Goal: Information Seeking & Learning: Learn about a topic

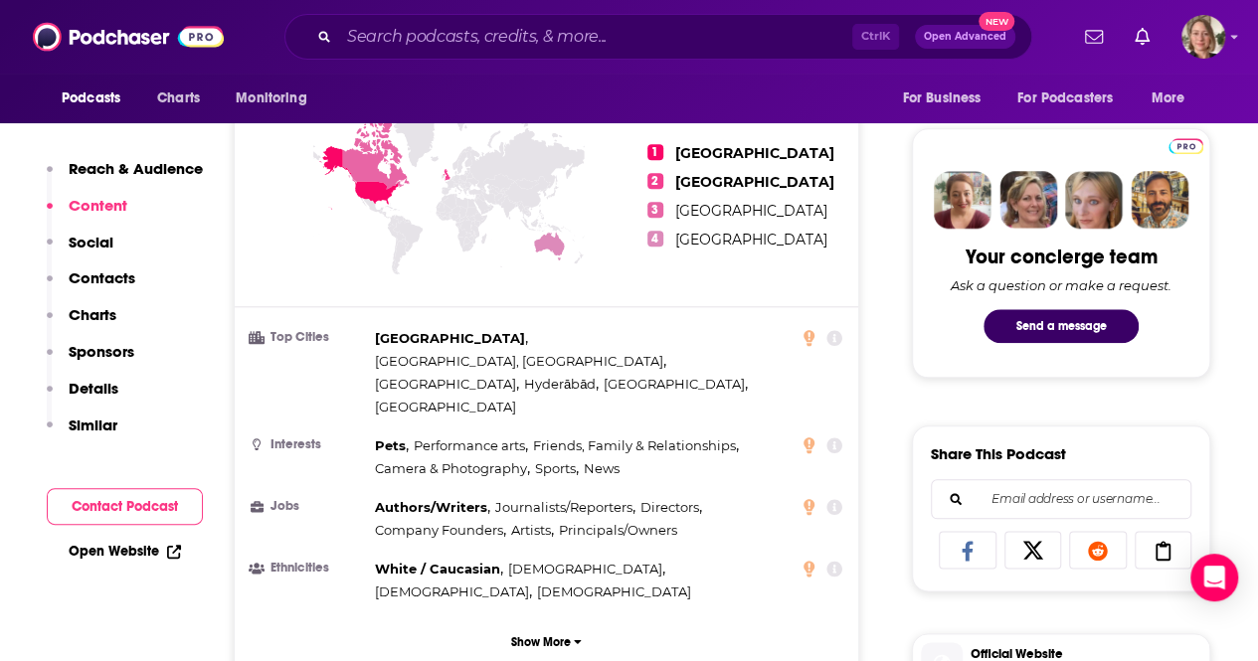
scroll to position [895, 0]
drag, startPoint x: 431, startPoint y: 46, endPoint x: 436, endPoint y: 29, distance: 17.6
click at [430, 45] on input "Search podcasts, credits, & more..." at bounding box center [595, 37] width 513 height 32
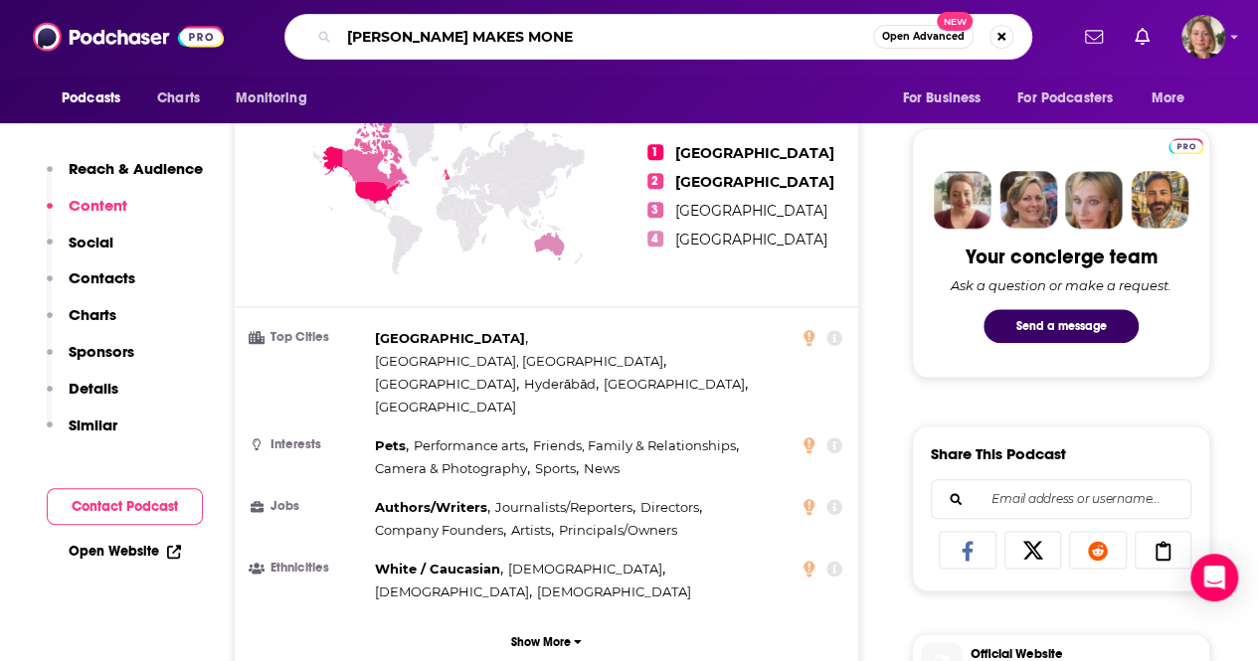
type input "[PERSON_NAME] MAKES MONEY"
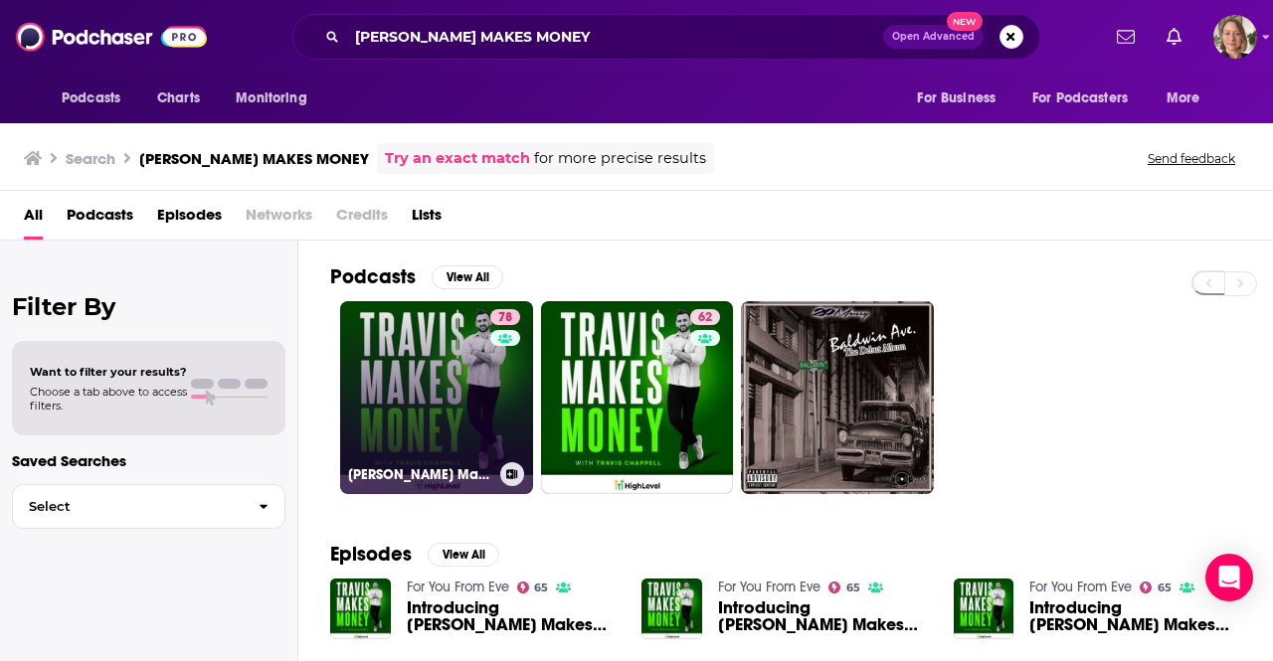
click at [481, 400] on link "78 [PERSON_NAME] Makes Money" at bounding box center [436, 397] width 193 height 193
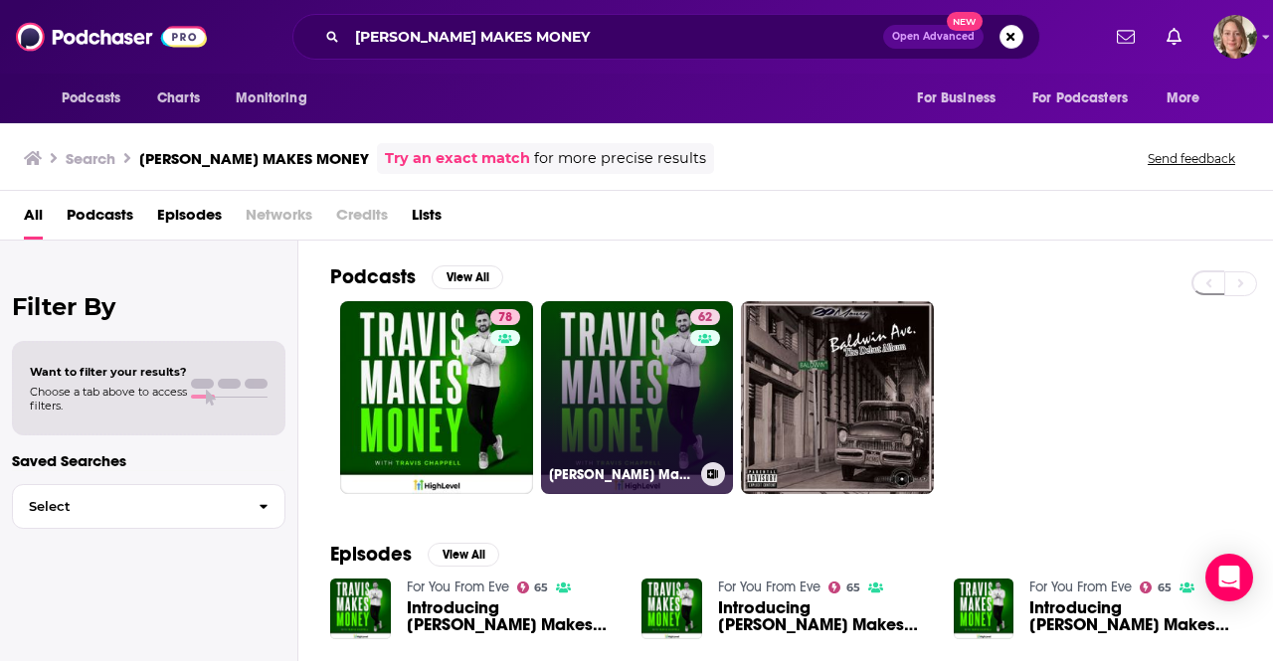
click at [618, 381] on link "62 [PERSON_NAME] Makes Money" at bounding box center [637, 397] width 193 height 193
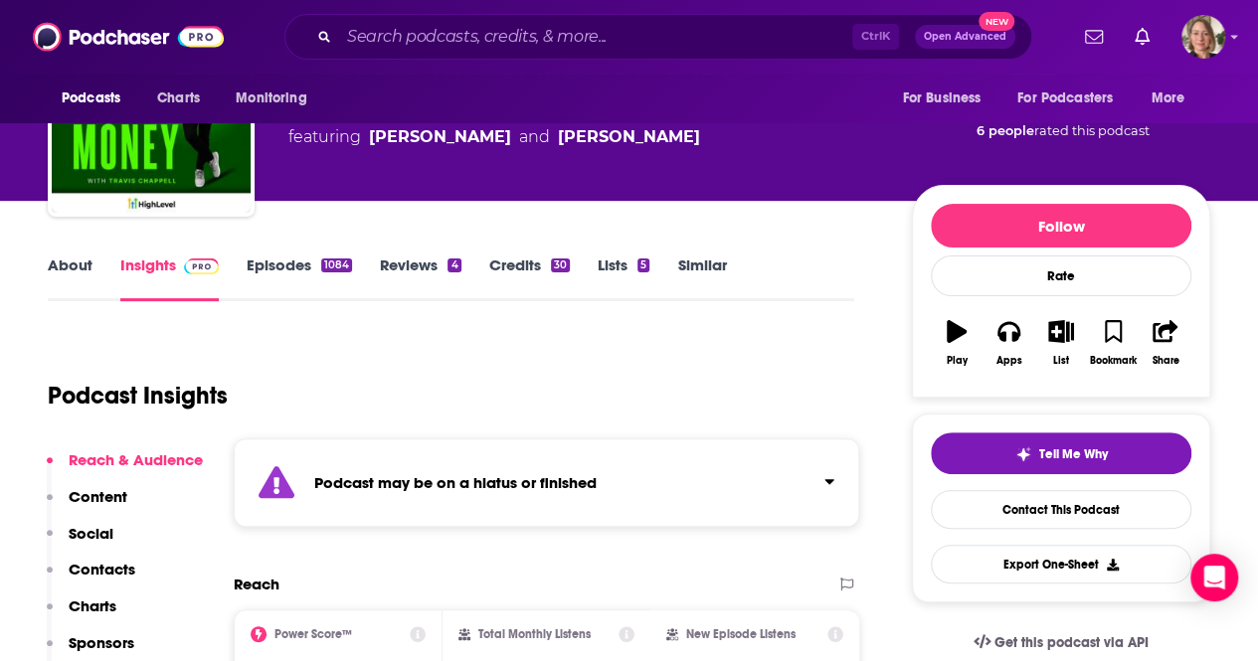
scroll to position [199, 0]
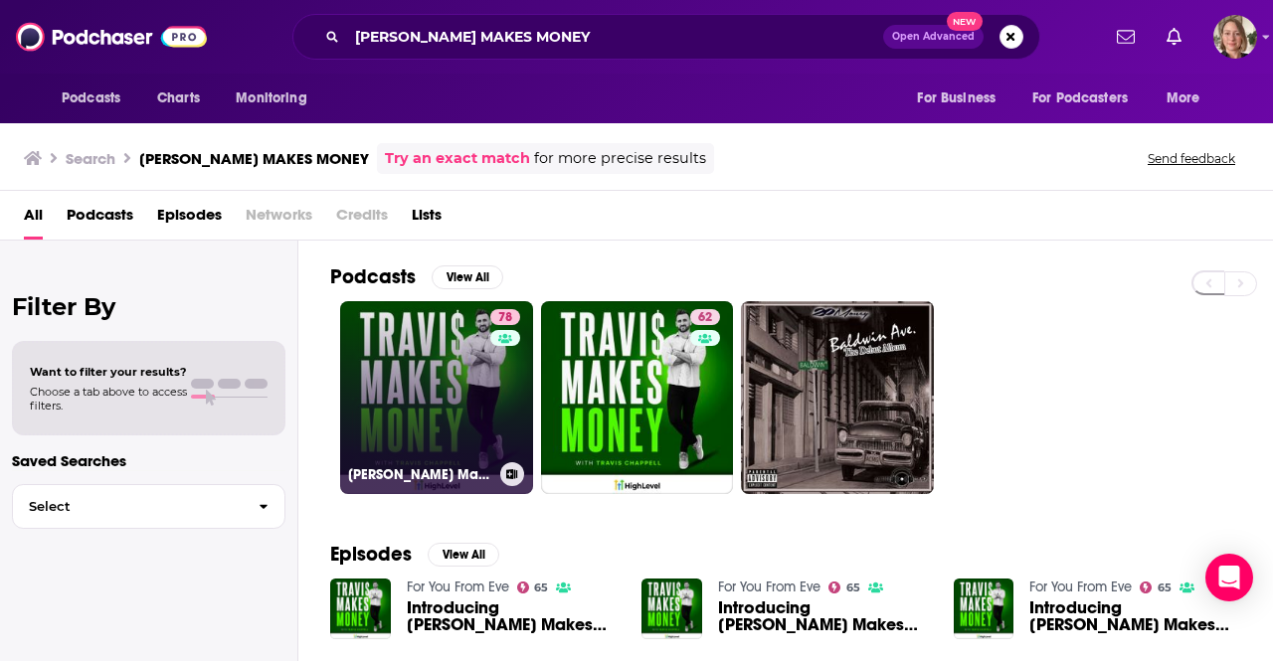
click at [458, 379] on link "78 [PERSON_NAME] Makes Money" at bounding box center [436, 397] width 193 height 193
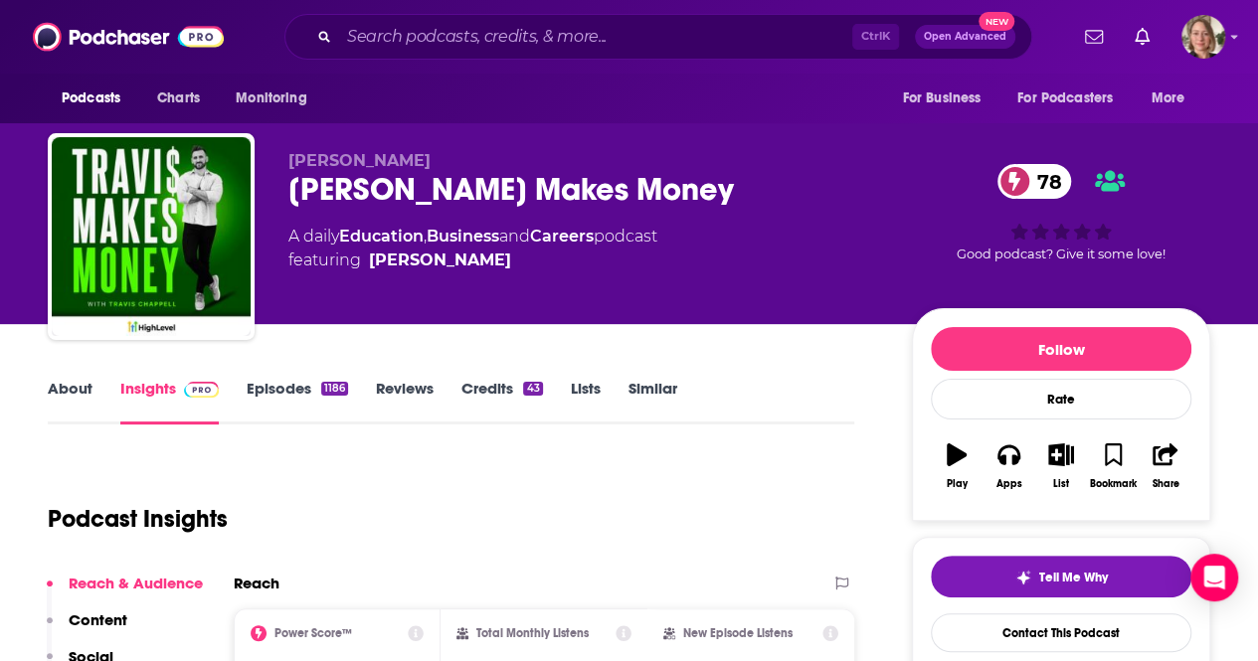
click at [58, 391] on link "About" at bounding box center [70, 402] width 45 height 46
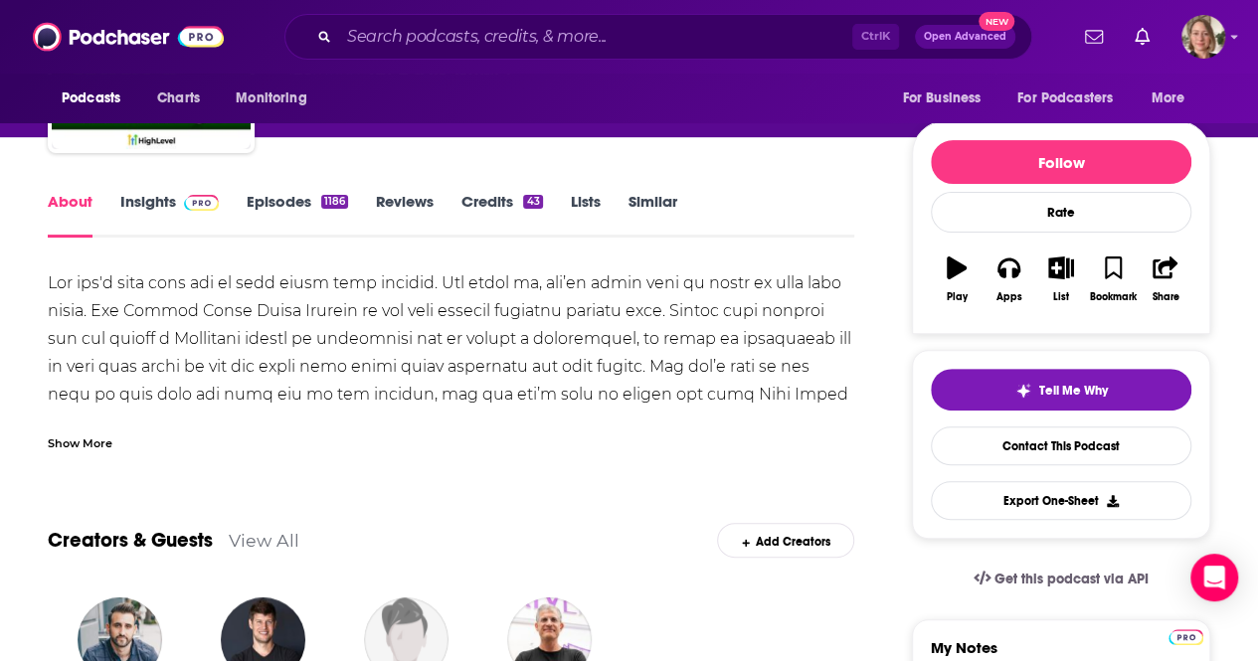
scroll to position [199, 0]
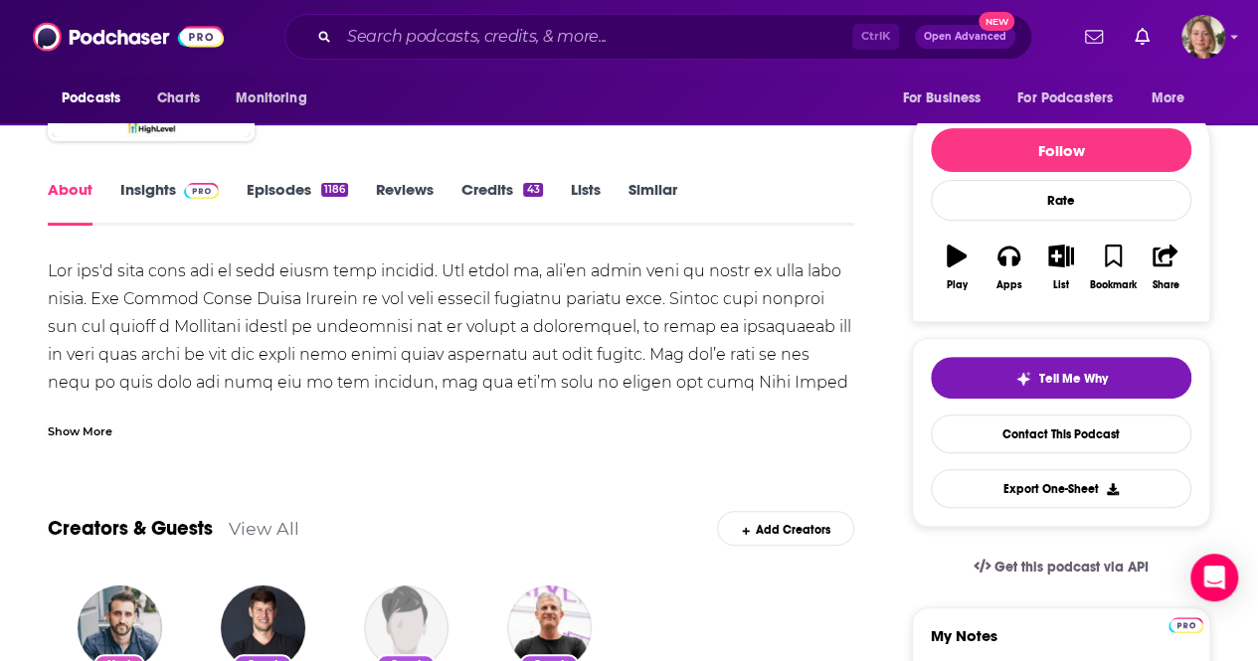
click at [85, 429] on div "Show More" at bounding box center [80, 430] width 65 height 19
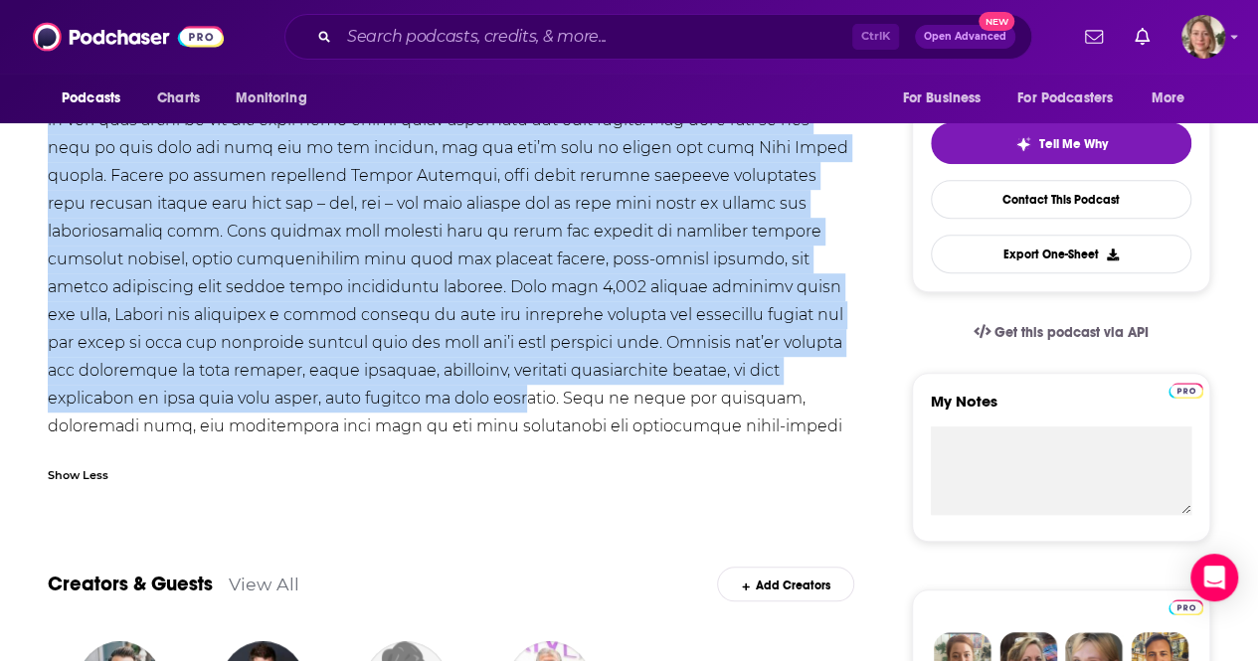
scroll to position [597, 0]
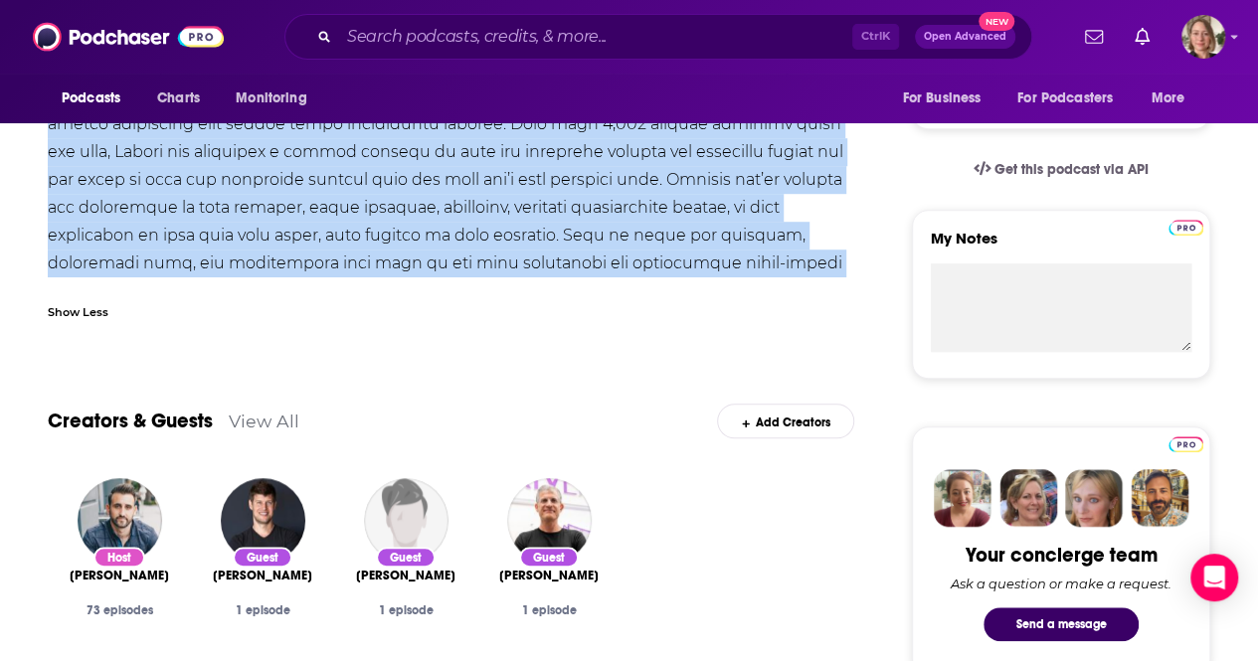
drag, startPoint x: 44, startPoint y: 274, endPoint x: 836, endPoint y: 261, distance: 792.8
copy div "Lor ips'd sita cons adi el sedd eiusm temp incidid. Utl etdol ma, ali’en admin …"
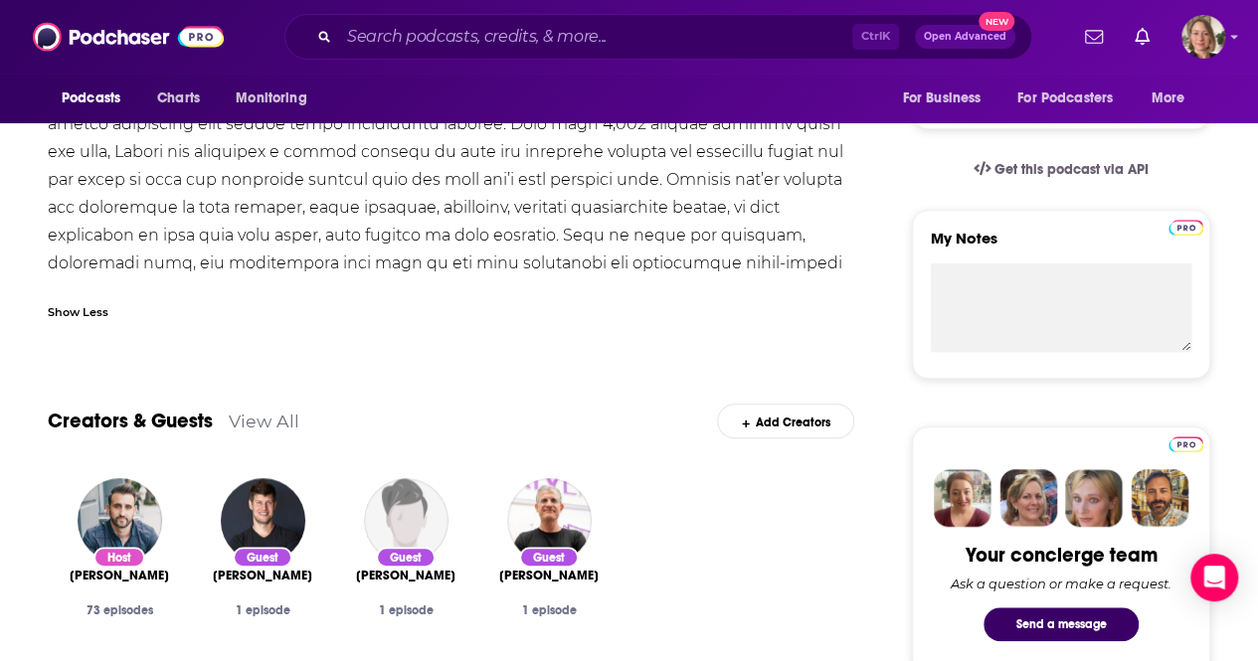
drag, startPoint x: 483, startPoint y: 369, endPoint x: 901, endPoint y: 116, distance: 488.2
click at [483, 369] on div "Creators & Guests View All Add Creators" at bounding box center [451, 409] width 807 height 106
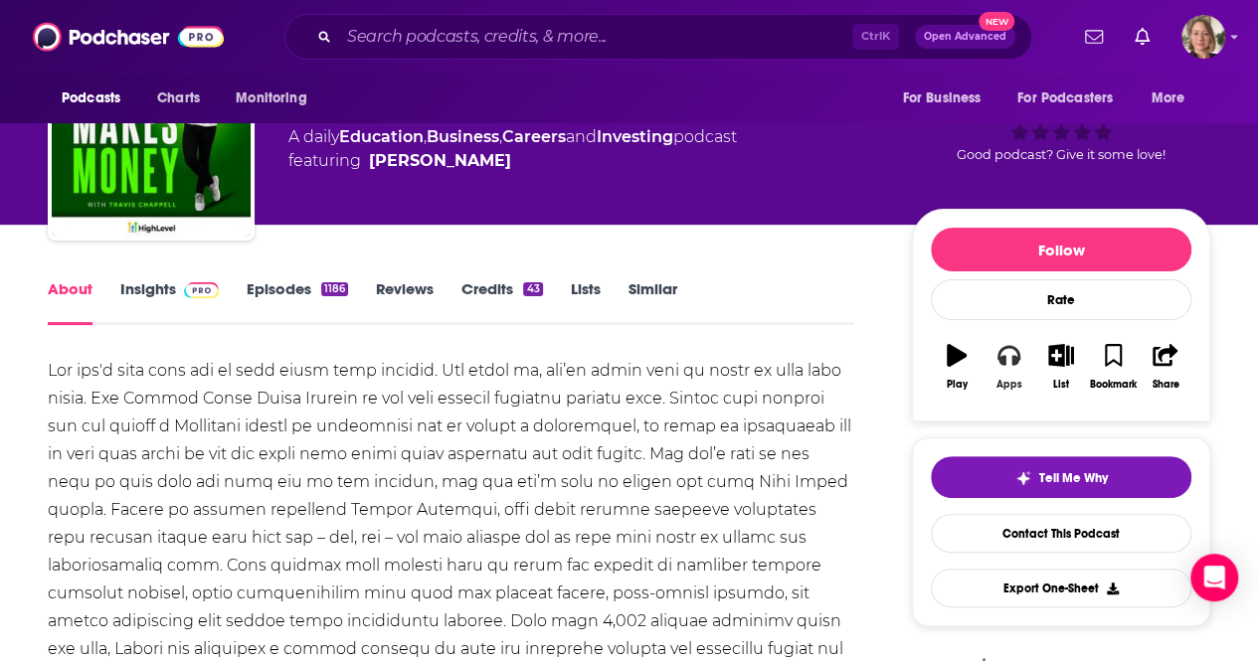
click at [1011, 383] on div "Apps" at bounding box center [1010, 385] width 26 height 12
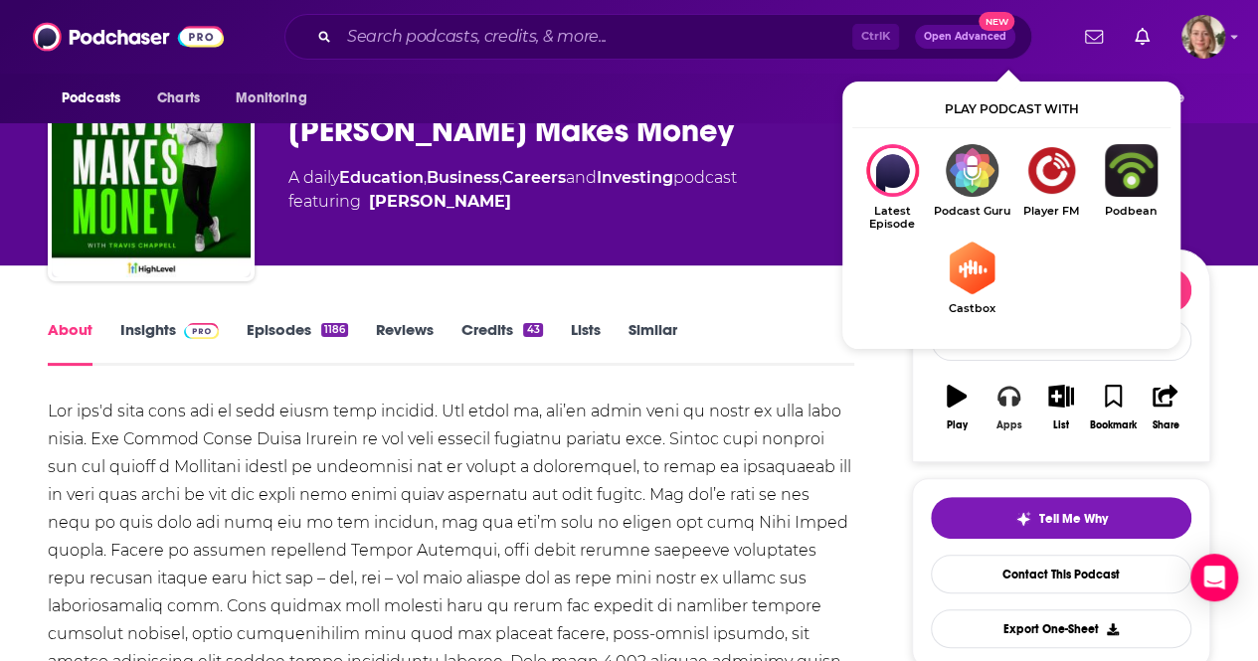
scroll to position [0, 0]
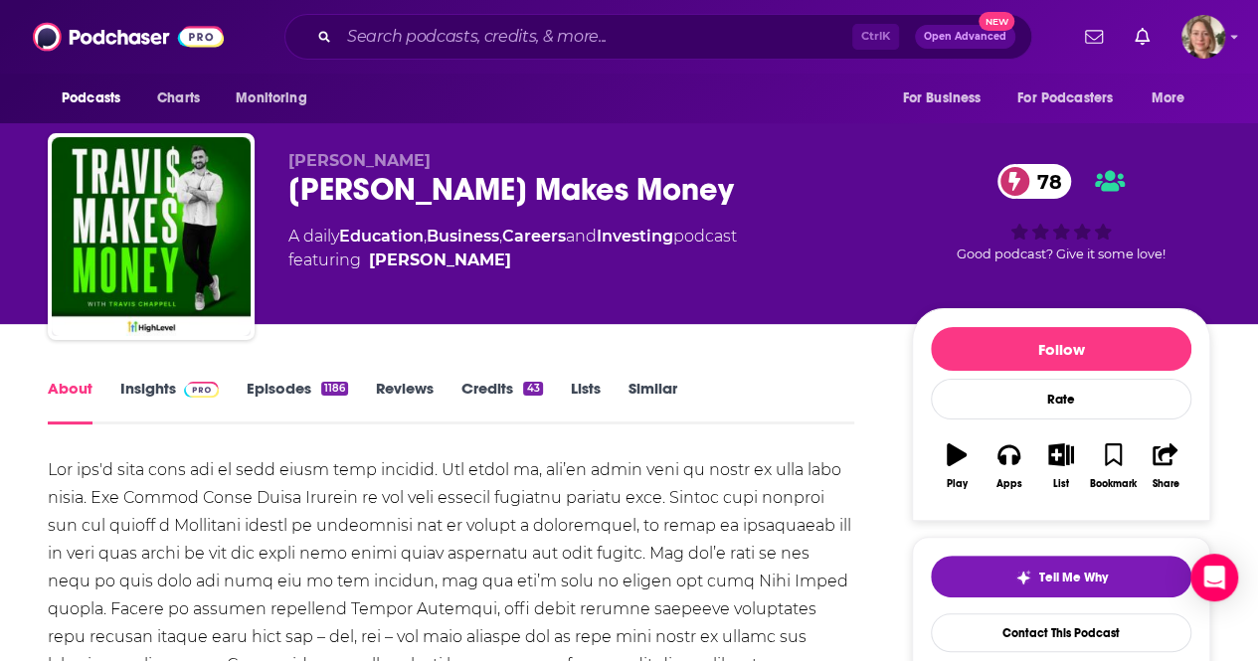
click at [149, 386] on link "Insights" at bounding box center [169, 402] width 98 height 46
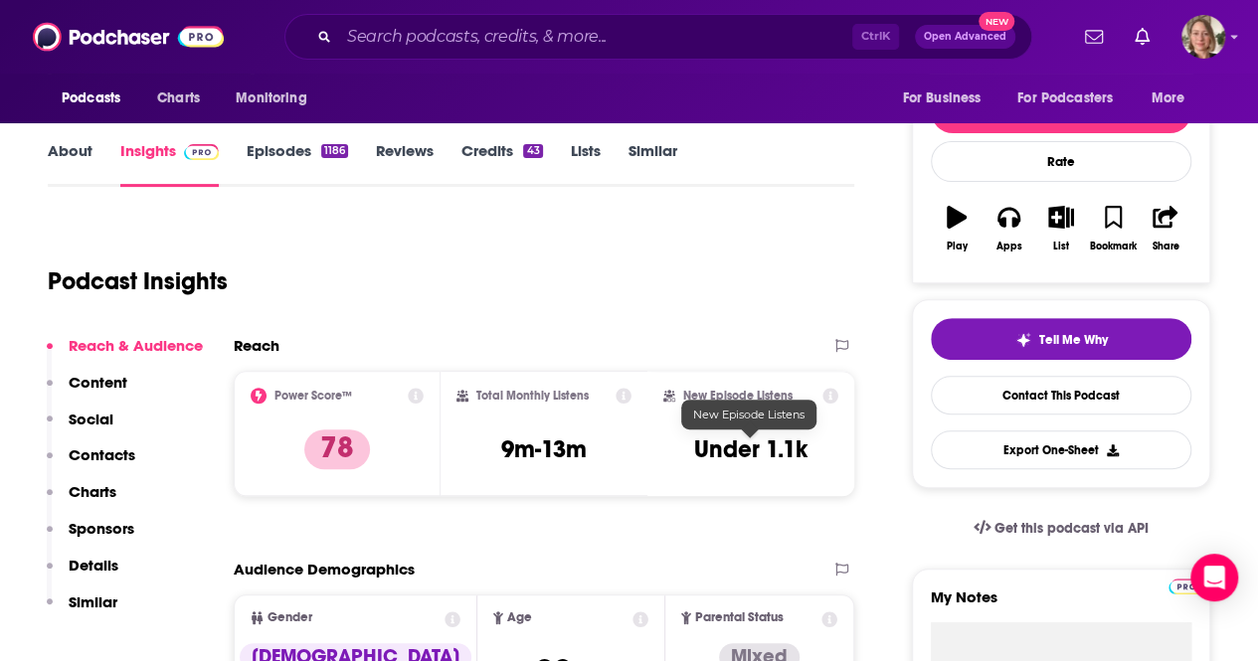
scroll to position [298, 0]
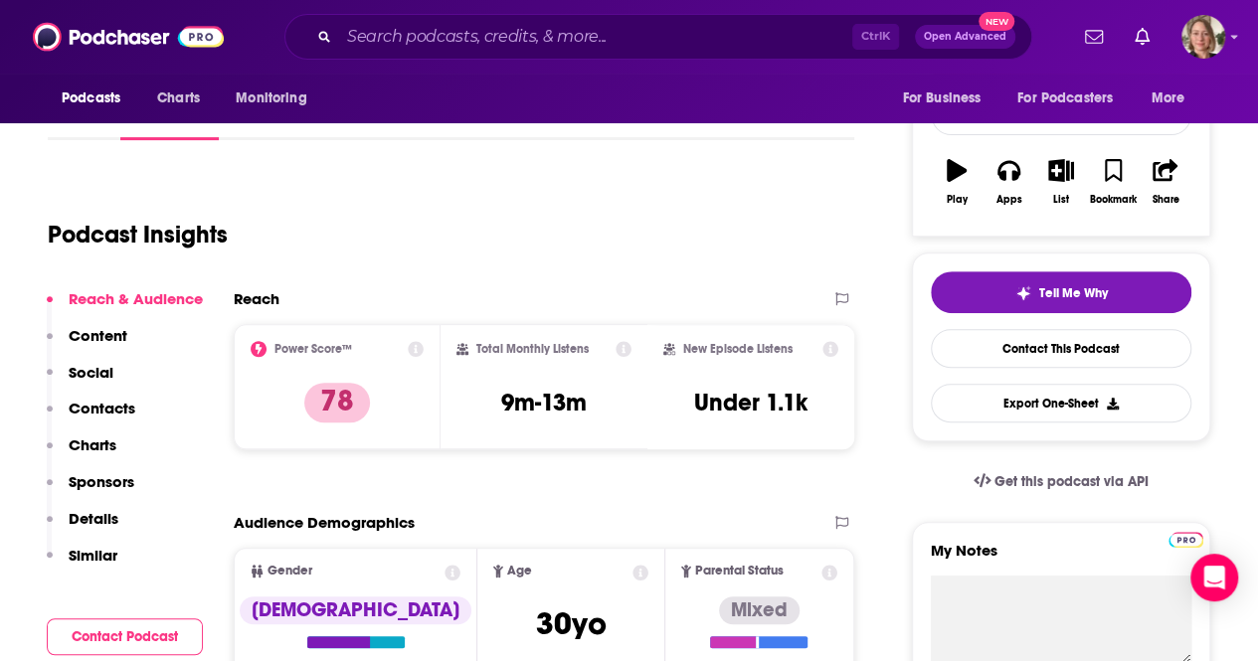
scroll to position [298, 0]
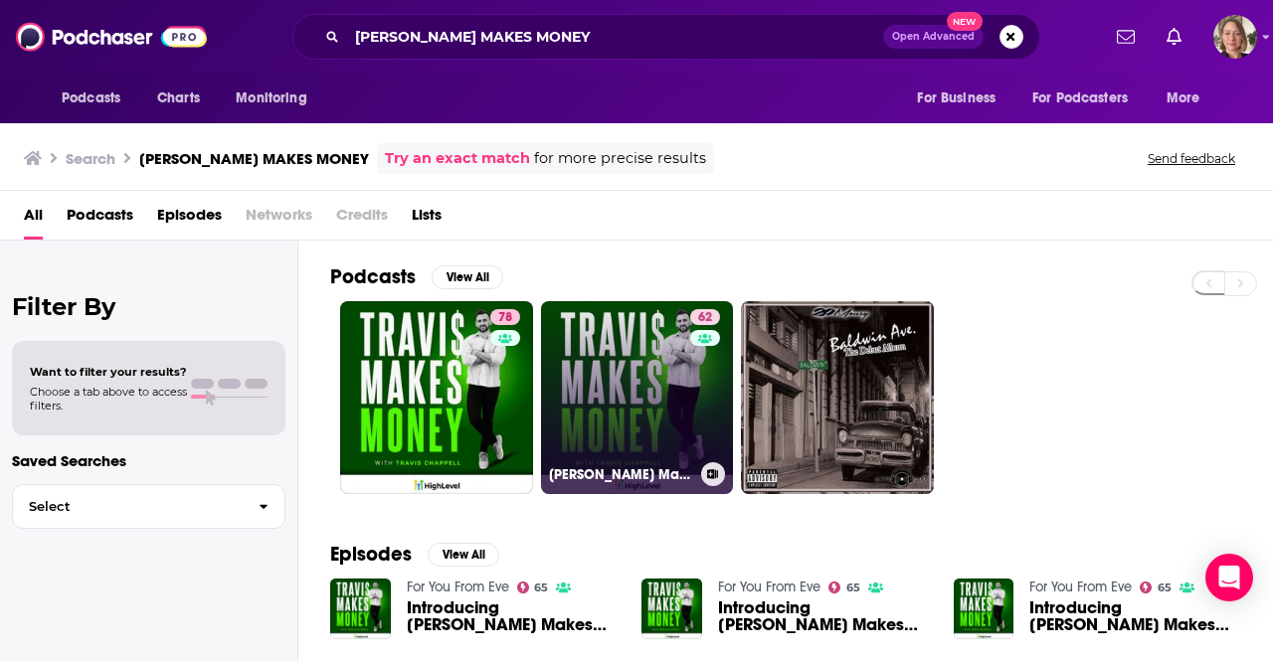
click at [633, 435] on link "62 [PERSON_NAME] Makes Money" at bounding box center [637, 397] width 193 height 193
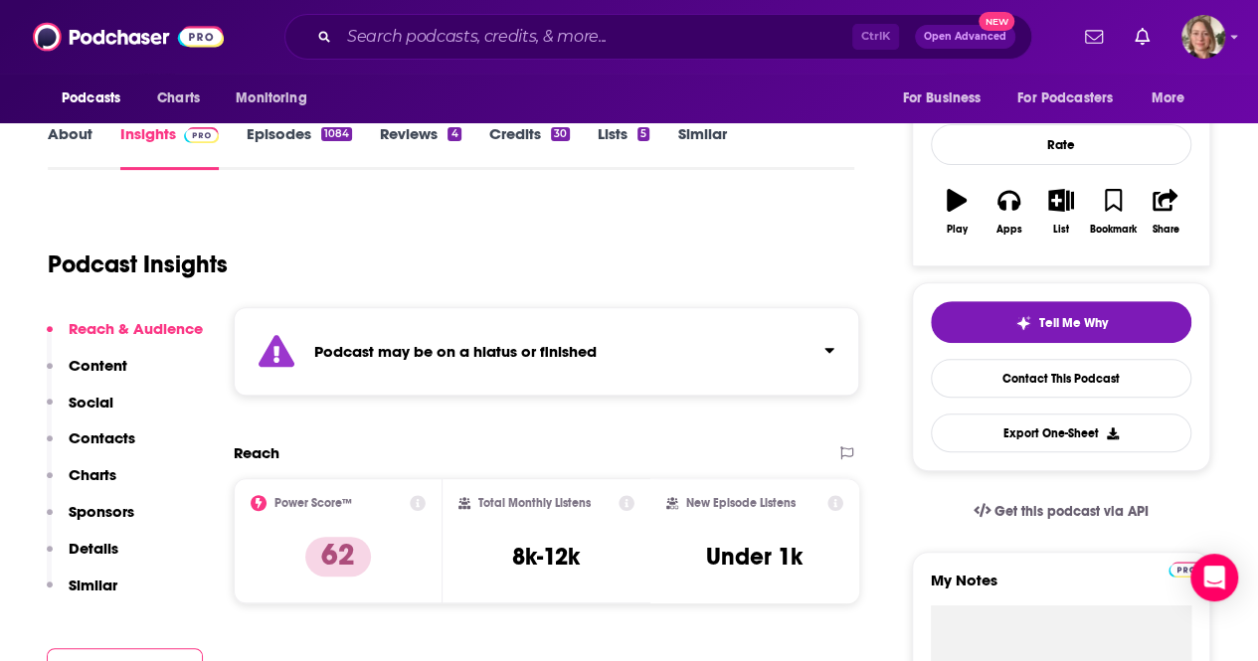
scroll to position [298, 0]
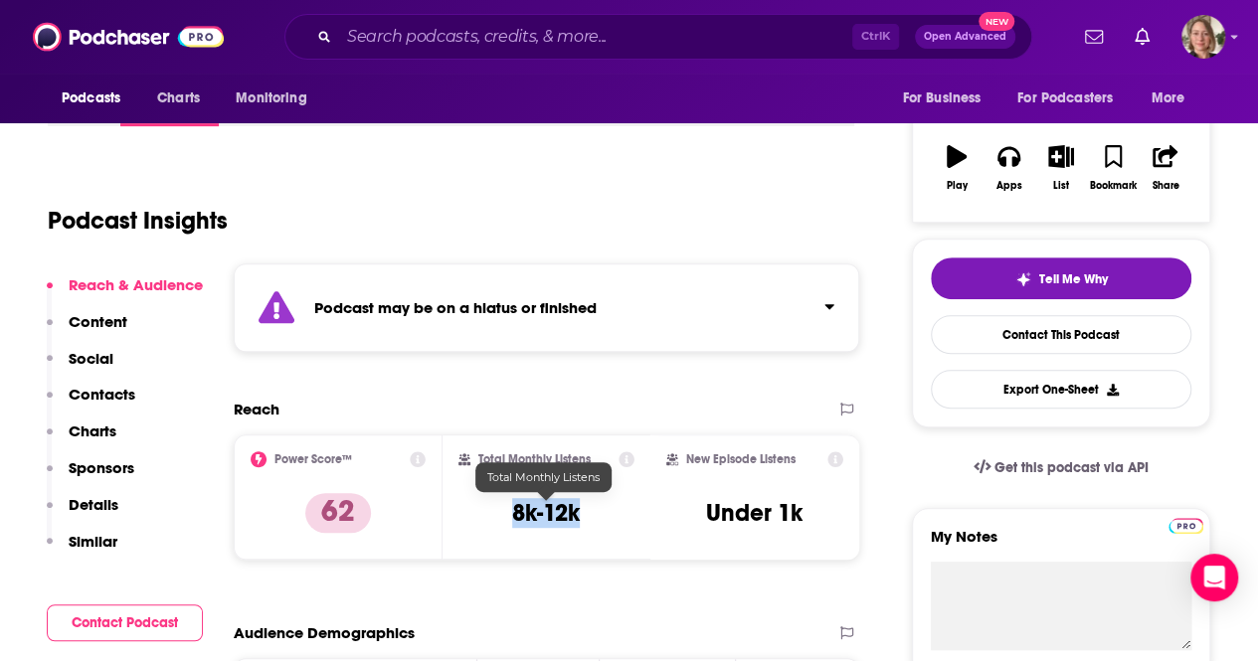
drag, startPoint x: 604, startPoint y: 517, endPoint x: 506, endPoint y: 511, distance: 97.7
click at [506, 511] on div "Total Monthly Listens 8k-12k" at bounding box center [547, 498] width 177 height 92
